Goal: Information Seeking & Learning: Learn about a topic

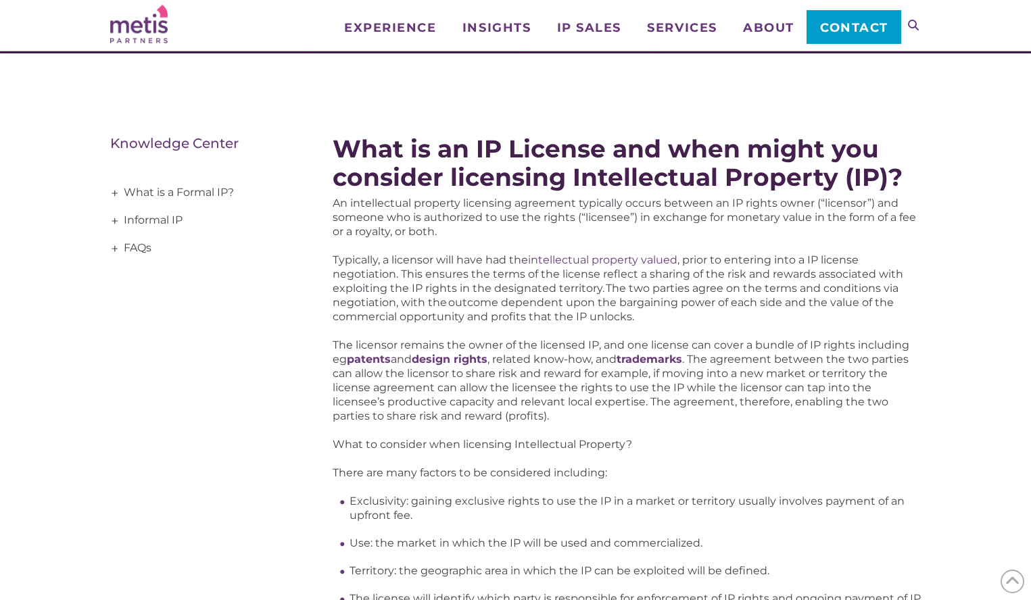
scroll to position [132, 0]
click at [157, 219] on link "Informal IP" at bounding box center [201, 221] width 182 height 28
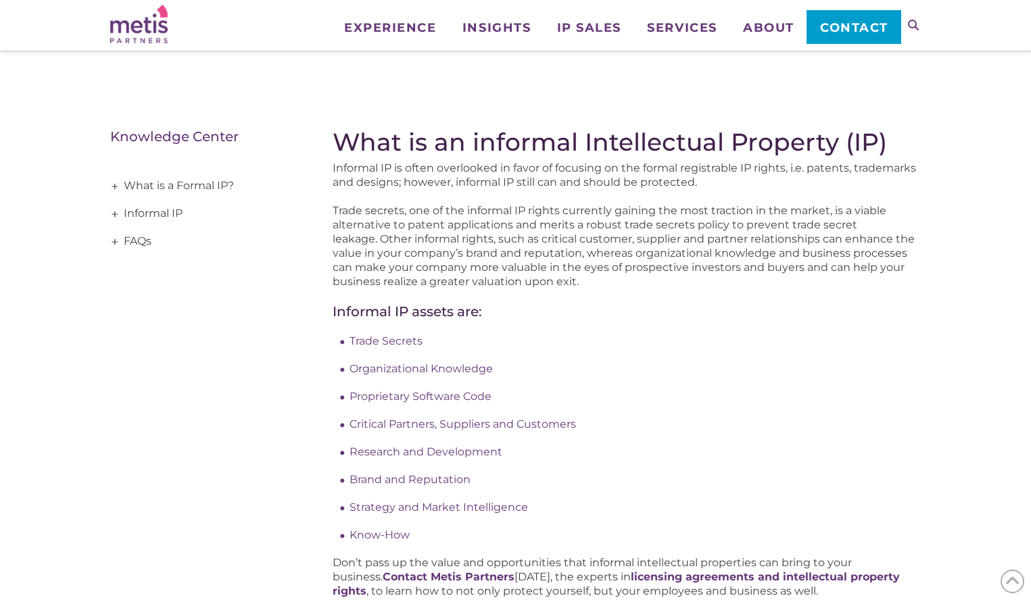
scroll to position [126, 0]
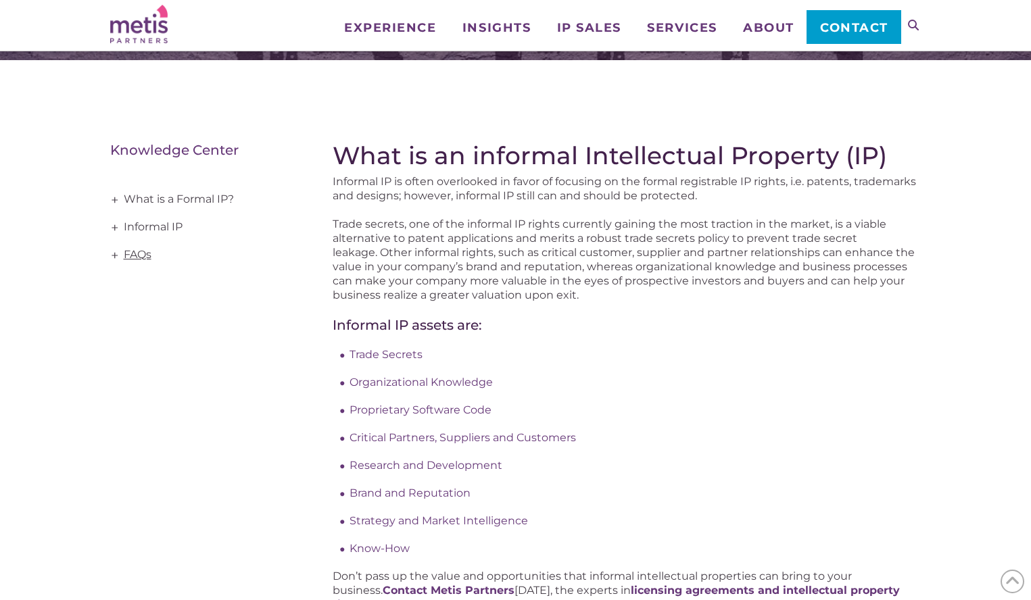
click at [129, 252] on link "FAQs" at bounding box center [201, 255] width 182 height 28
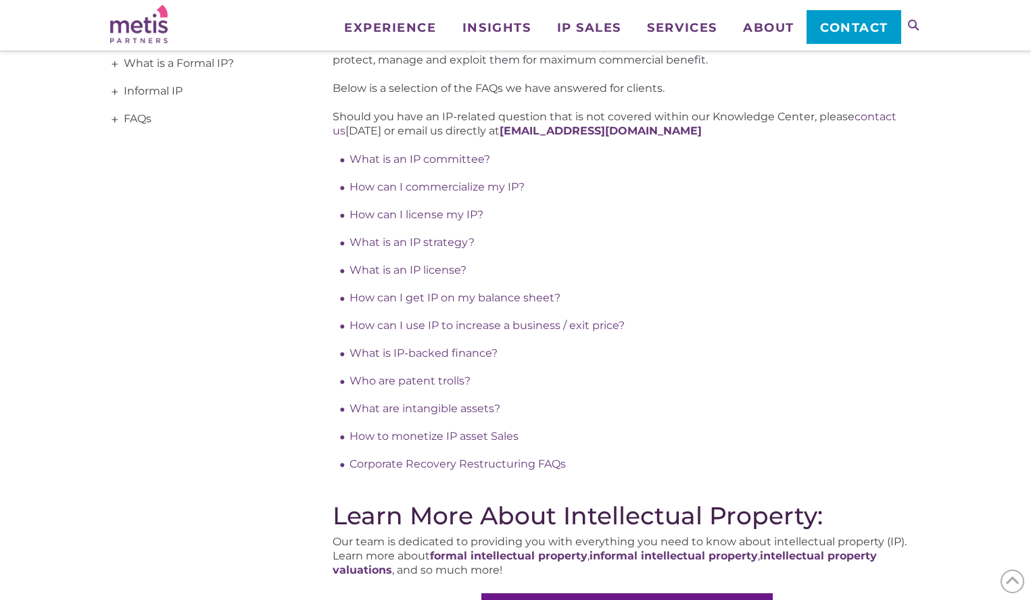
scroll to position [266, 0]
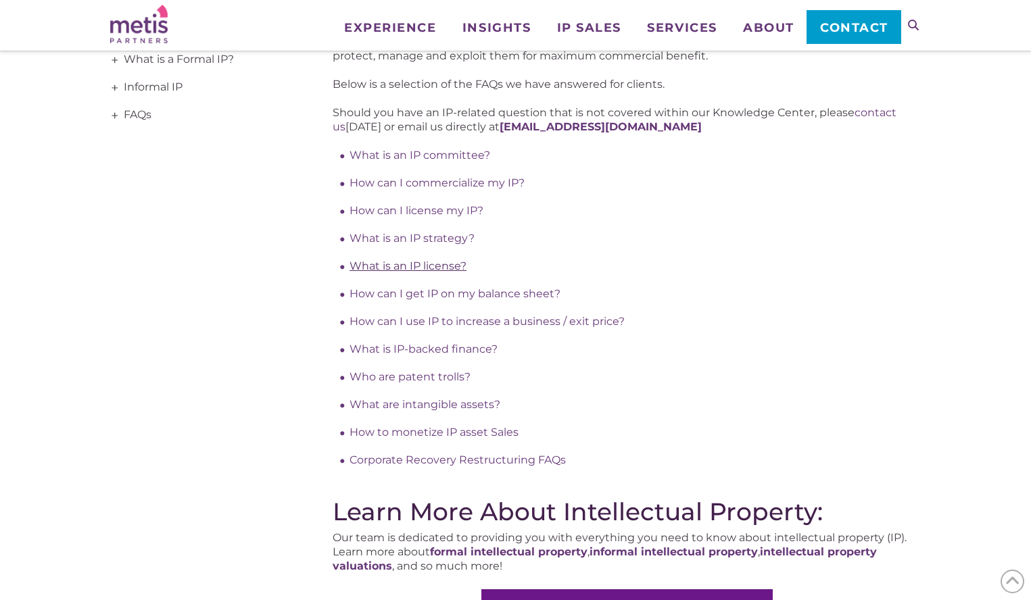
click at [412, 268] on link "What is an IP license?" at bounding box center [407, 266] width 117 height 13
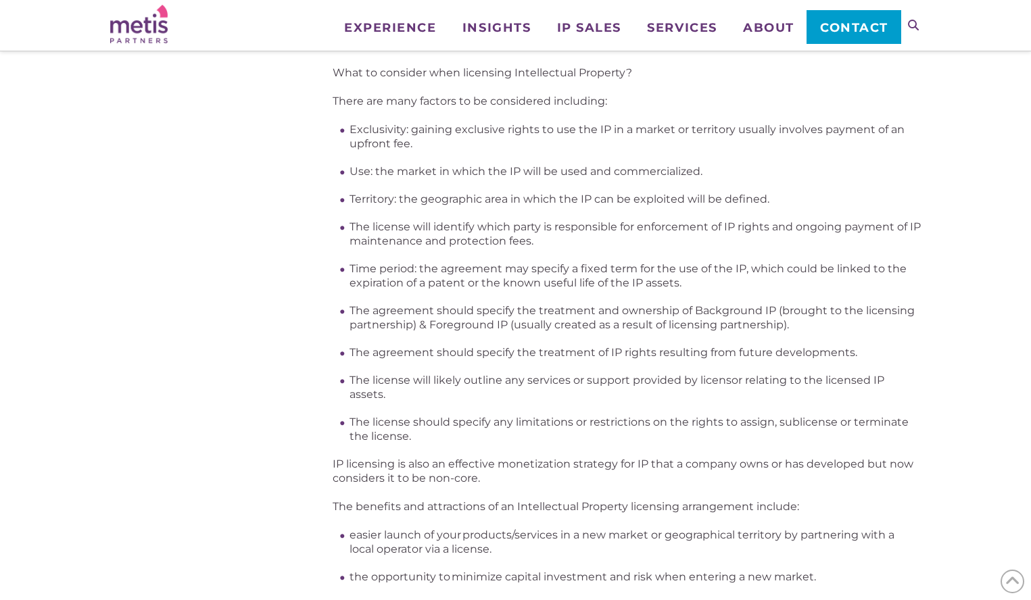
scroll to position [505, 0]
click at [935, 272] on div "What is an IP License and when might you consider licensing Intellectual Proper…" at bounding box center [515, 549] width 1031 height 1683
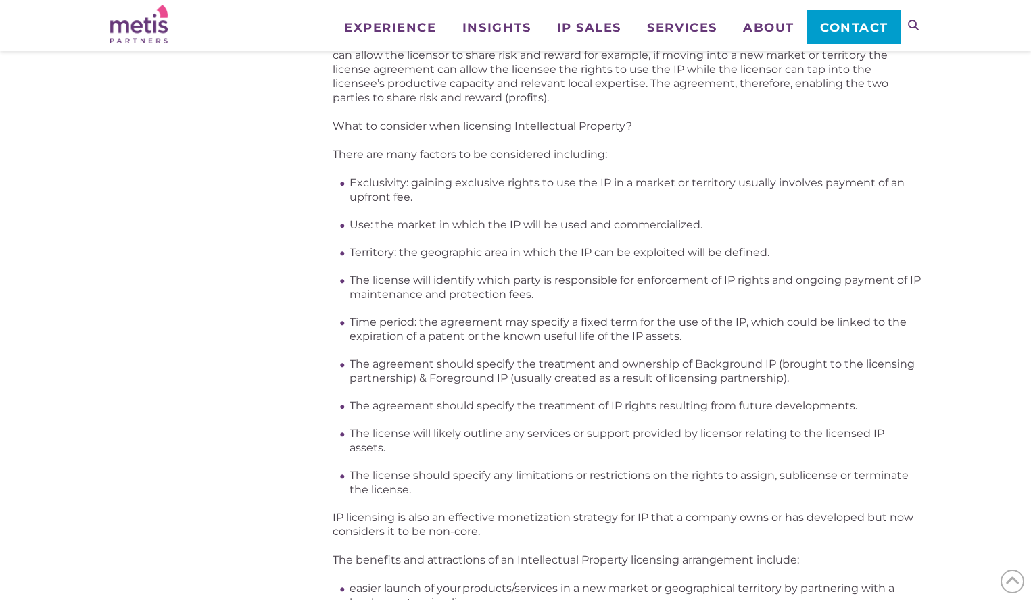
scroll to position [478, 0]
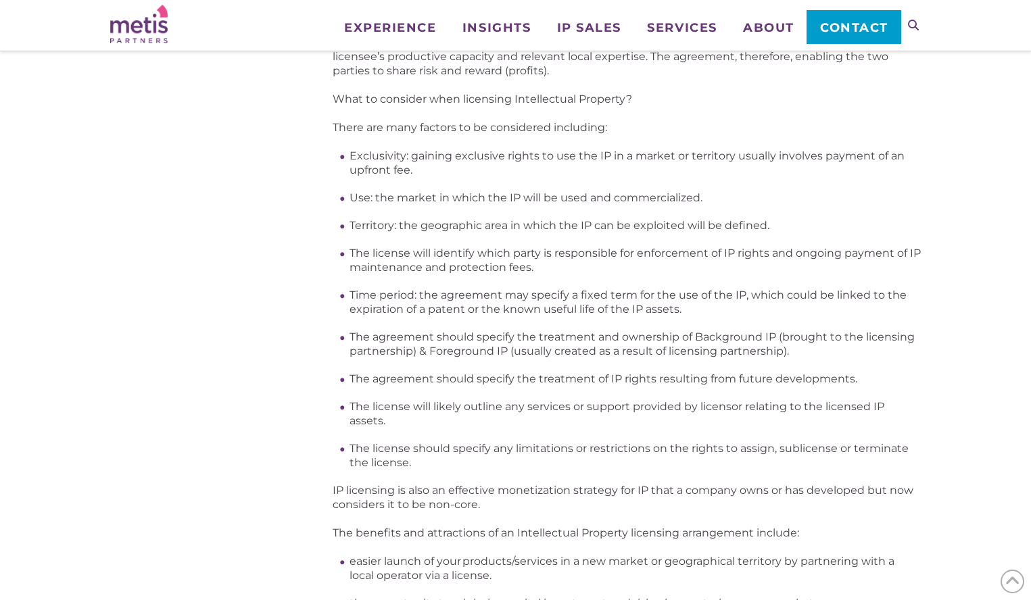
click at [279, 226] on div "What is an IP License and when might you consider licensing Intellectual Proper…" at bounding box center [515, 576] width 811 height 1683
click at [301, 239] on div "What is an IP License and when might you consider licensing Intellectual Proper…" at bounding box center [515, 576] width 811 height 1683
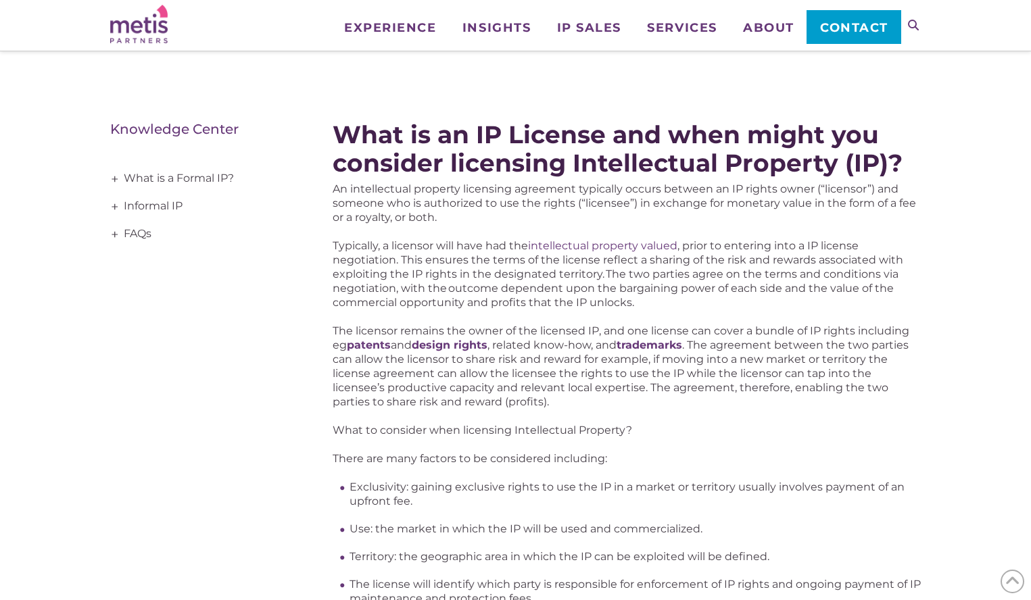
scroll to position [147, 0]
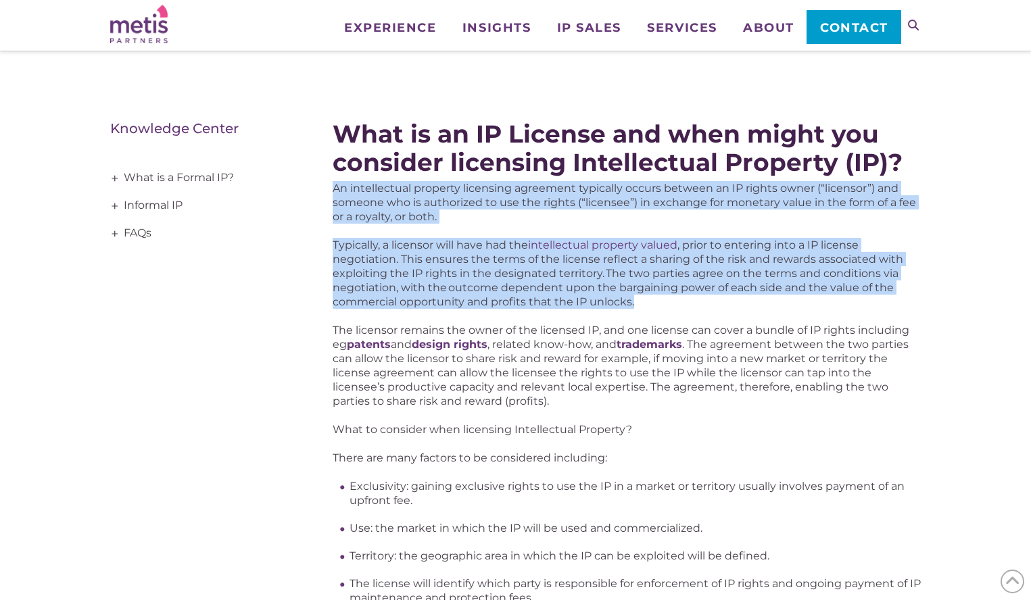
drag, startPoint x: 331, startPoint y: 184, endPoint x: 637, endPoint y: 303, distance: 328.7
copy div "An intellectual property licensing agreement typically occurs between an IP rig…"
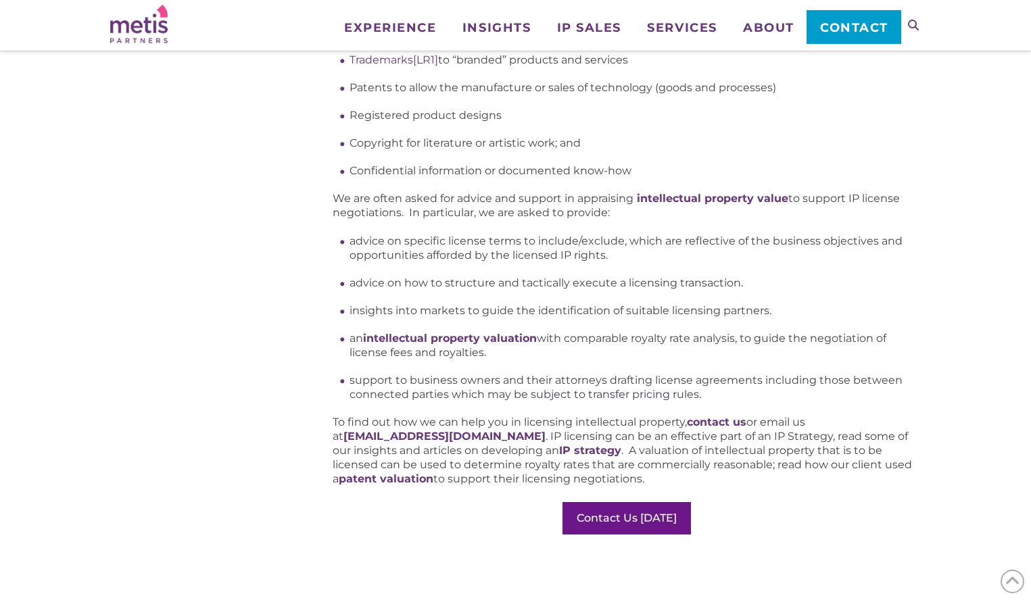
scroll to position [1258, 0]
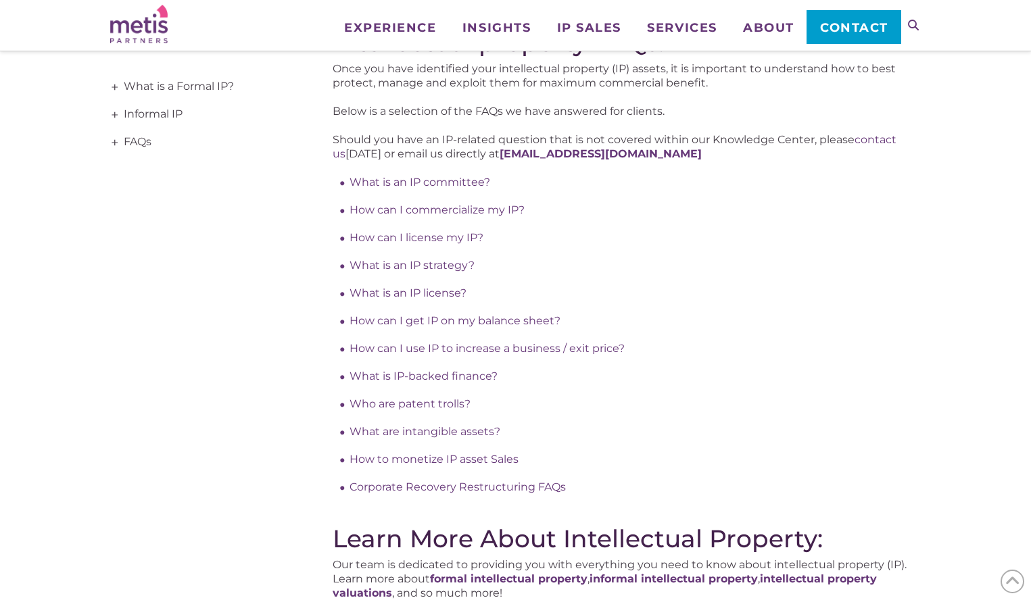
scroll to position [266, 0]
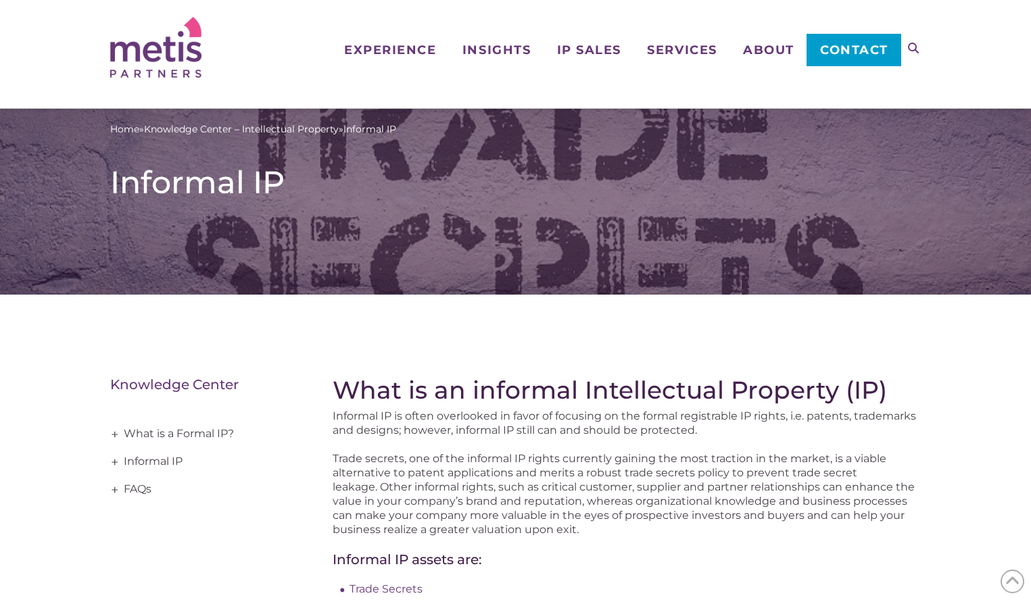
scroll to position [126, 0]
